Goal: Check status: Check status

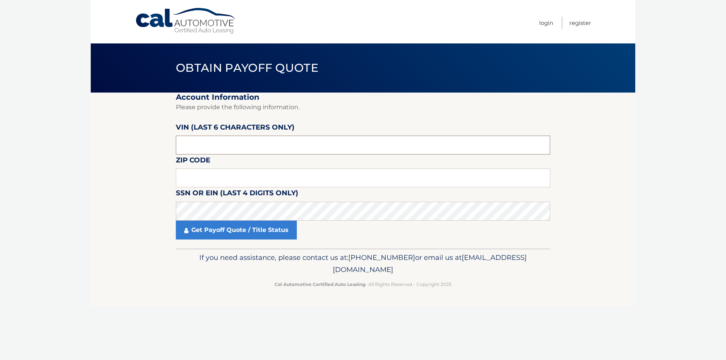
click at [201, 149] on input "text" at bounding box center [363, 145] width 374 height 19
type input "045645"
click at [210, 177] on input "text" at bounding box center [363, 178] width 374 height 19
type input "08904"
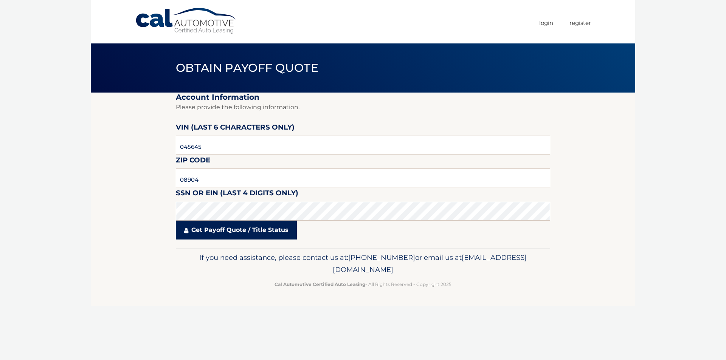
click at [250, 231] on link "Get Payoff Quote / Title Status" at bounding box center [236, 230] width 121 height 19
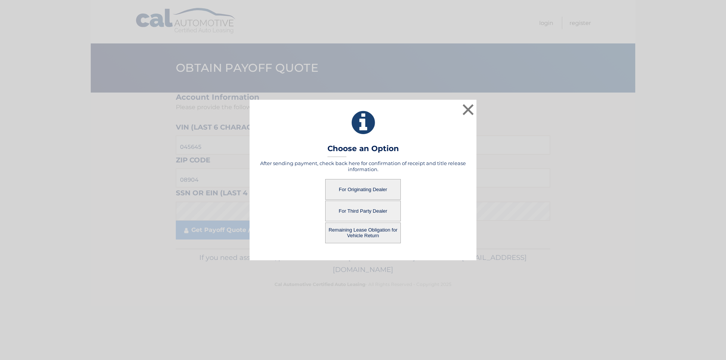
click at [353, 189] on button "For Originating Dealer" at bounding box center [363, 189] width 76 height 21
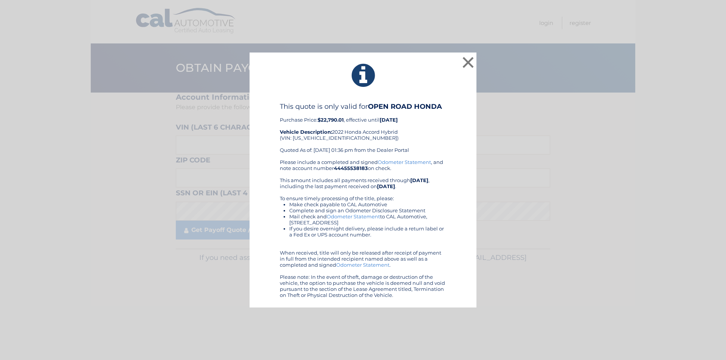
click at [395, 163] on link "Odometer Statement" at bounding box center [404, 162] width 53 height 6
